Goal: Understand process/instructions: Learn how to perform a task or action

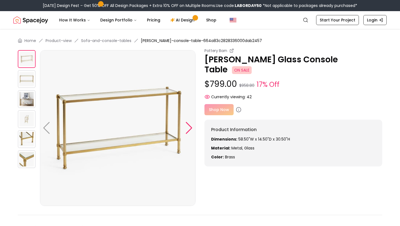
click at [190, 129] on div at bounding box center [189, 128] width 8 height 12
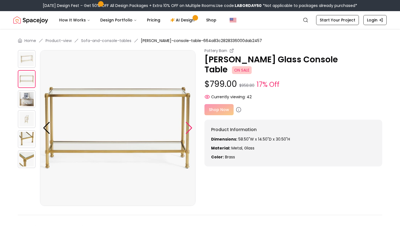
click at [190, 129] on div at bounding box center [189, 128] width 8 height 12
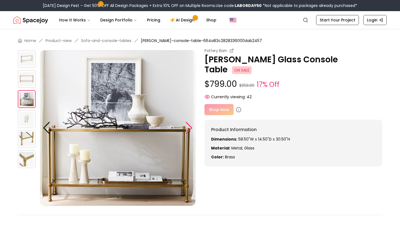
click at [190, 129] on div at bounding box center [189, 128] width 8 height 12
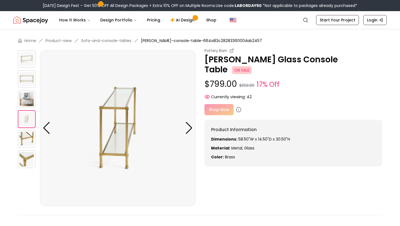
click at [217, 104] on div "Shop Now" at bounding box center [294, 109] width 178 height 11
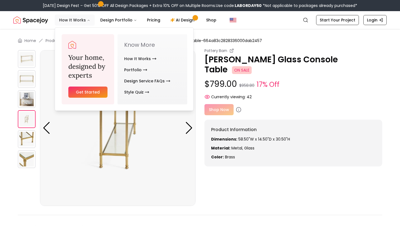
click at [72, 23] on button "How It Works" at bounding box center [75, 19] width 40 height 11
click at [140, 60] on link "How It Works" at bounding box center [140, 58] width 32 height 11
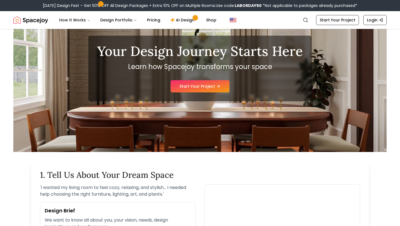
scroll to position [46, 0]
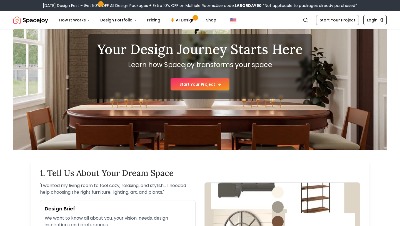
click at [215, 85] on link "Start Your Project" at bounding box center [200, 84] width 59 height 12
